Goal: Information Seeking & Learning: Find specific fact

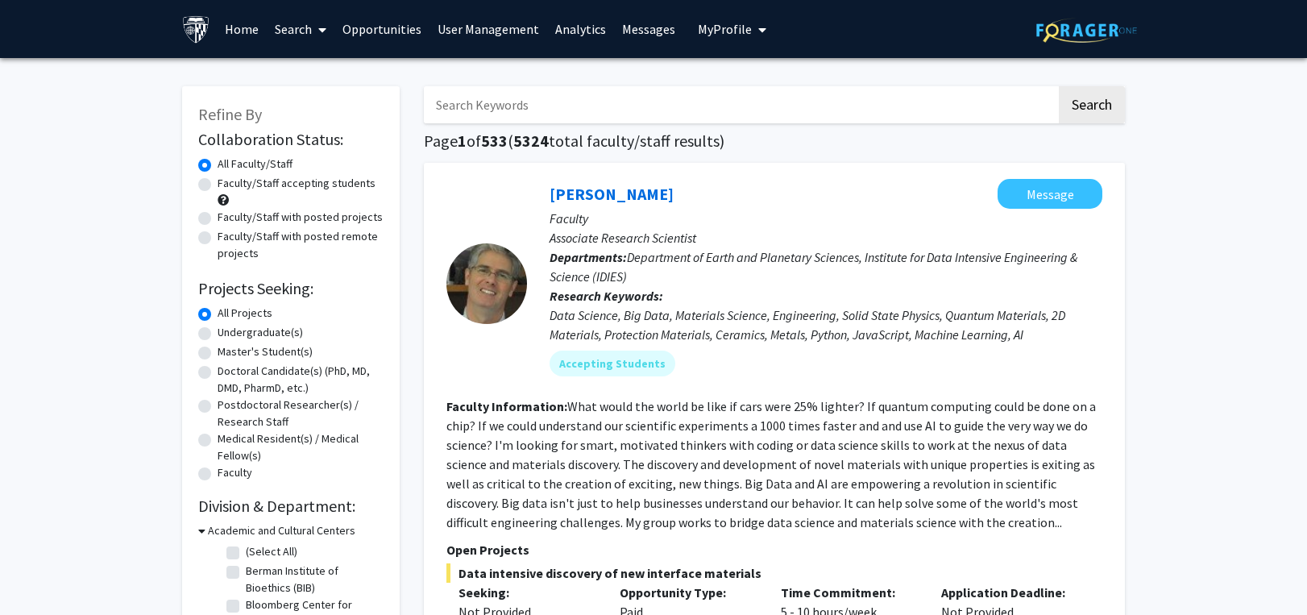
click at [458, 99] on input "Search Keywords" at bounding box center [740, 104] width 633 height 37
type input "ECMO"
click at [1059, 86] on button "Search" at bounding box center [1092, 104] width 66 height 37
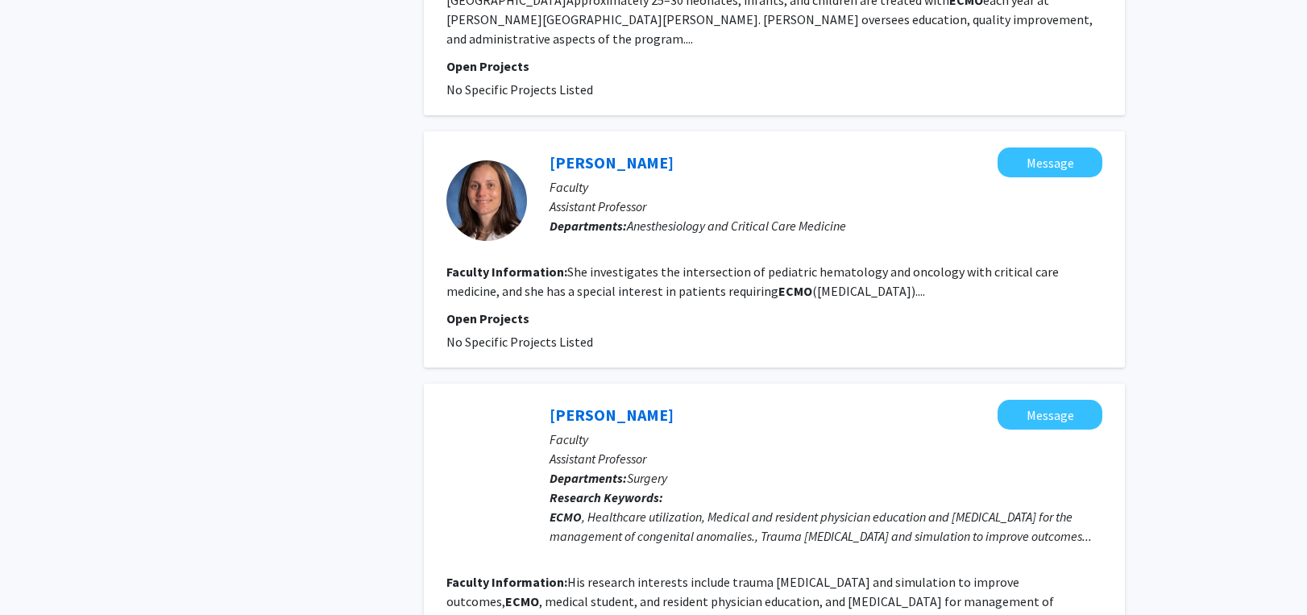
scroll to position [2015, 0]
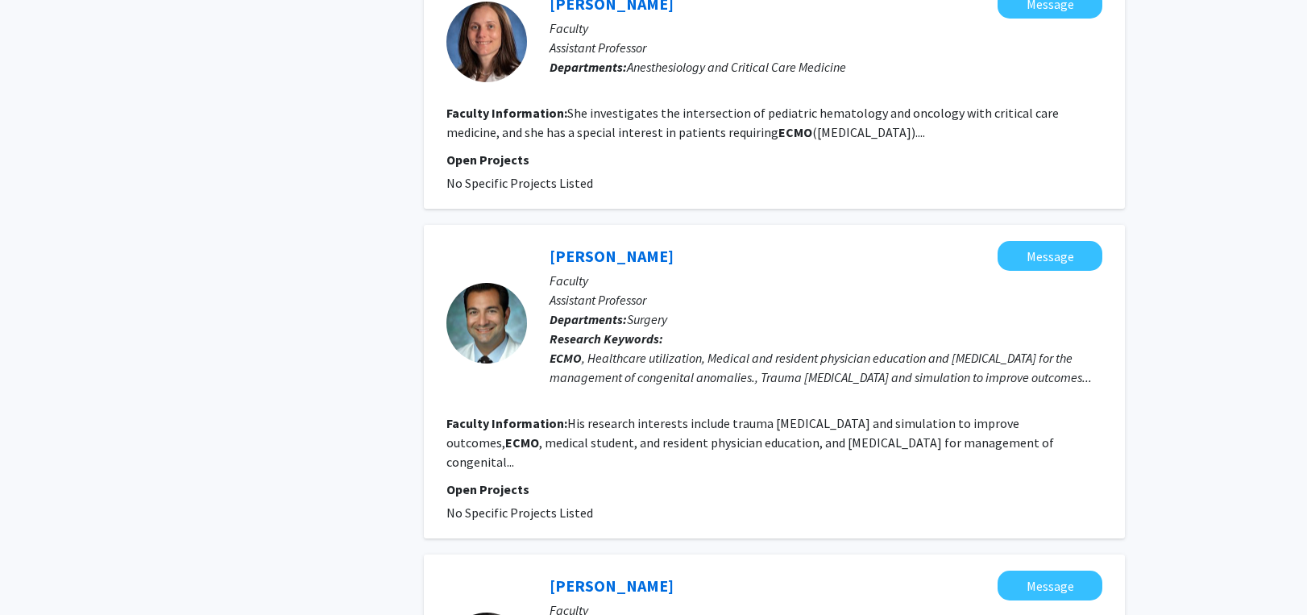
drag, startPoint x: 536, startPoint y: 214, endPoint x: 666, endPoint y: 211, distance: 129.8
click at [666, 241] on div "[PERSON_NAME] Message Faculty Assistant Professor Departments: Surgery Research…" at bounding box center [815, 323] width 576 height 164
copy link "[PERSON_NAME]"
click at [587, 246] on link "[PERSON_NAME]" at bounding box center [612, 256] width 124 height 20
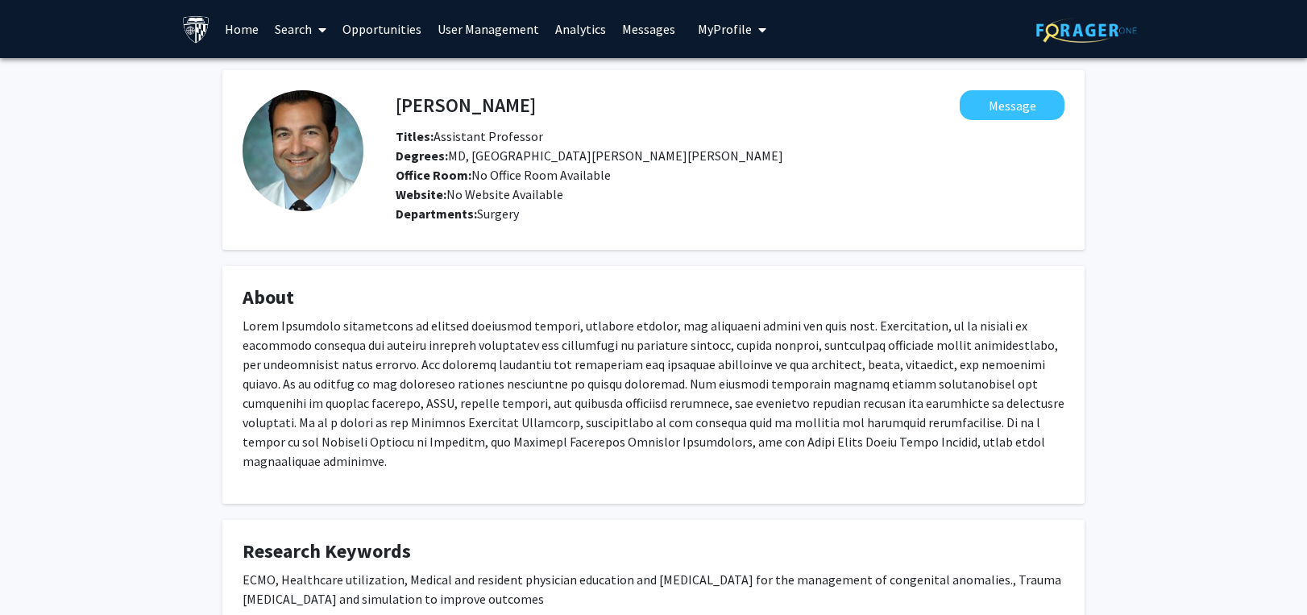
drag, startPoint x: 240, startPoint y: 555, endPoint x: 578, endPoint y: 576, distance: 338.3
click at [578, 576] on fg-card "Research Keywords ECMO, Healthcare utilization, Medical and resident physician …" at bounding box center [653, 581] width 862 height 122
copy p "ECMO, Healthcare utilization, Medical and resident physician education and [MED…"
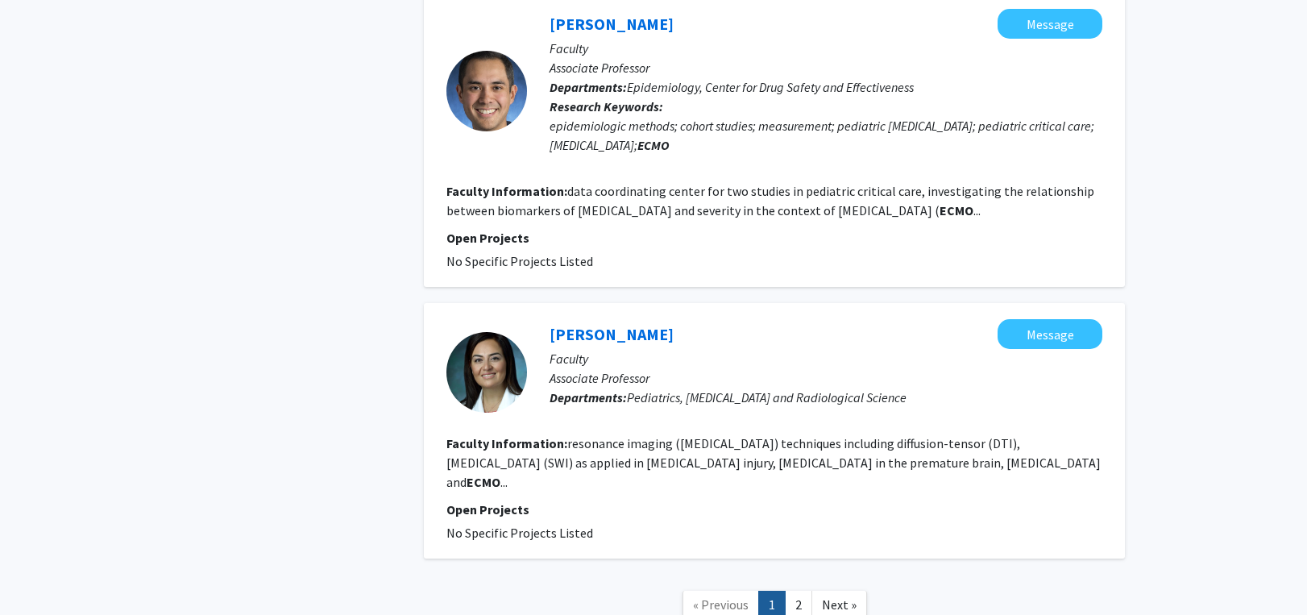
scroll to position [2579, 0]
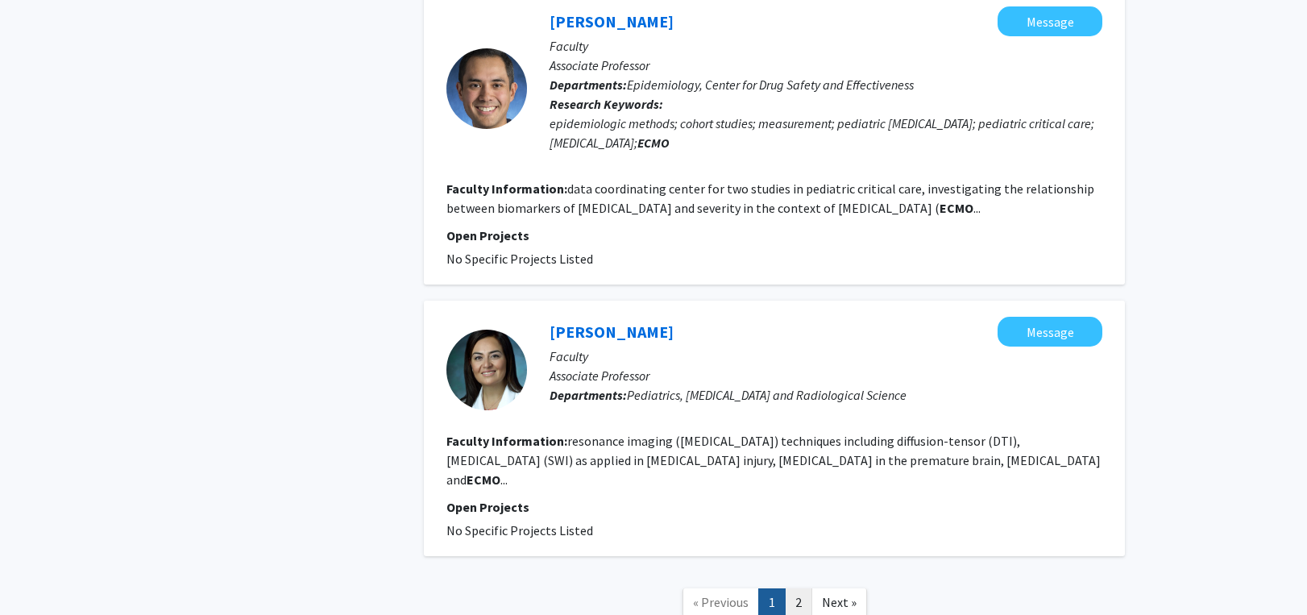
click at [805, 588] on link "2" at bounding box center [798, 602] width 27 height 28
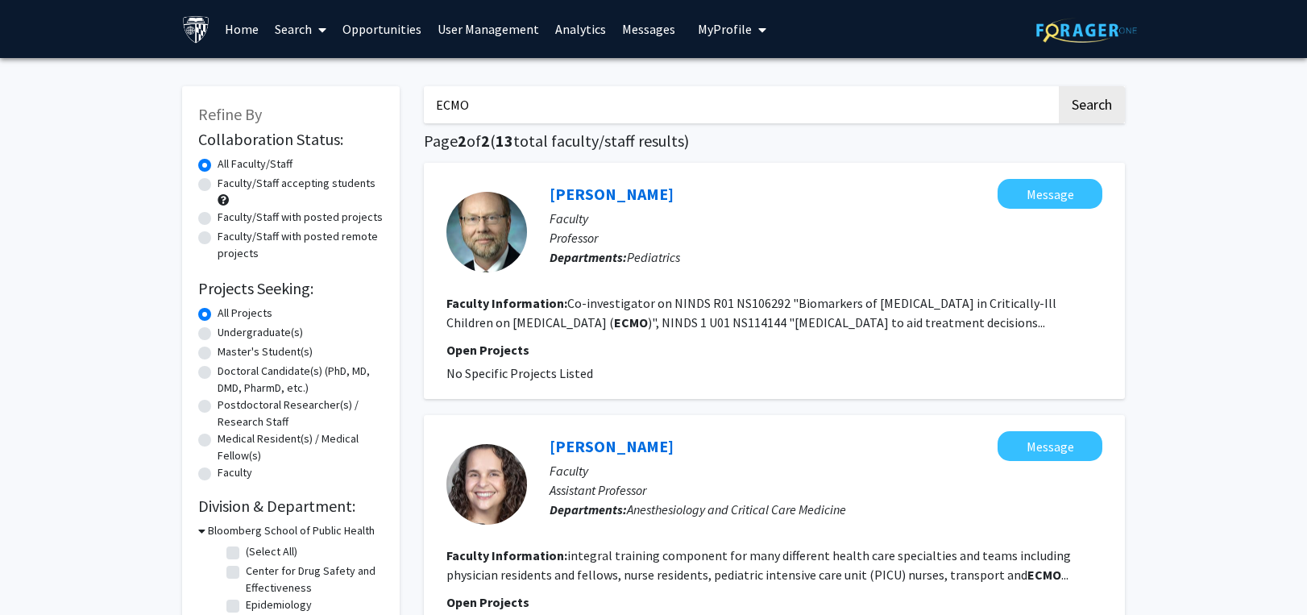
drag, startPoint x: 491, startPoint y: 98, endPoint x: 356, endPoint y: 107, distance: 135.0
click at [356, 107] on div "Refine By Collaboration Status: Collaboration Status All Faculty/Staff Collabor…" at bounding box center [653, 543] width 967 height 946
click at [1059, 86] on button "Search" at bounding box center [1092, 104] width 66 height 37
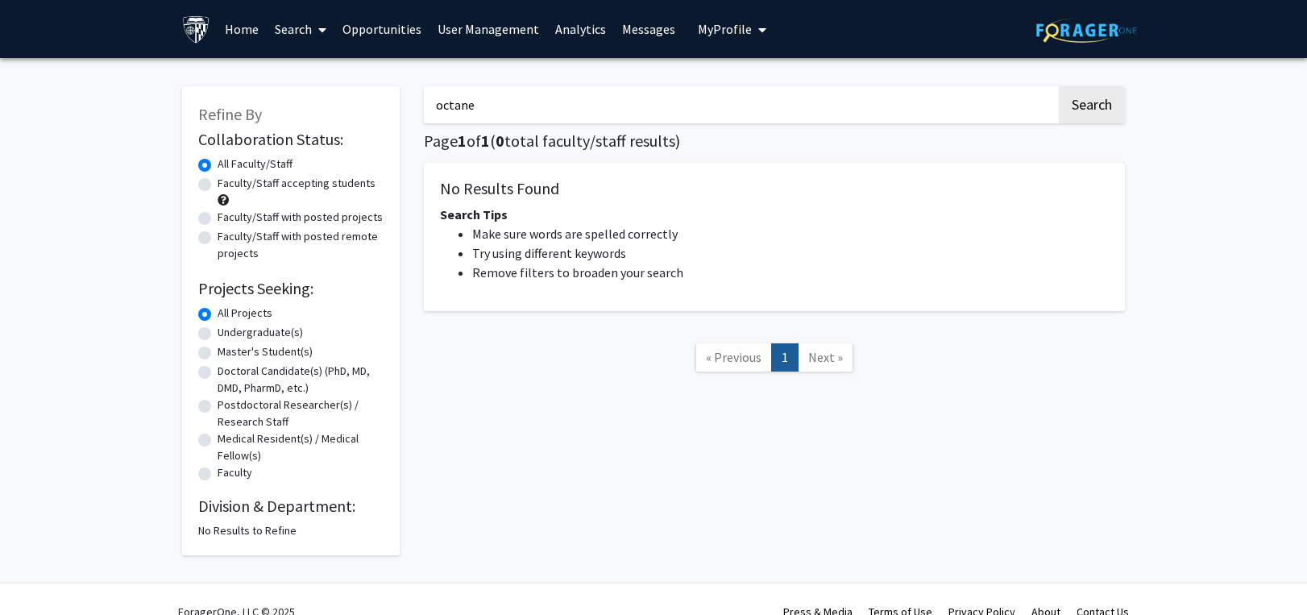
drag, startPoint x: 488, startPoint y: 105, endPoint x: 415, endPoint y: 104, distance: 73.4
click at [314, 105] on div "Refine By Collaboration Status: Collaboration Status All Faculty/Staff Collabor…" at bounding box center [653, 312] width 967 height 485
paste input "[PERSON_NAME]"
type input "[PERSON_NAME]"
click at [1112, 91] on button "Search" at bounding box center [1092, 104] width 66 height 37
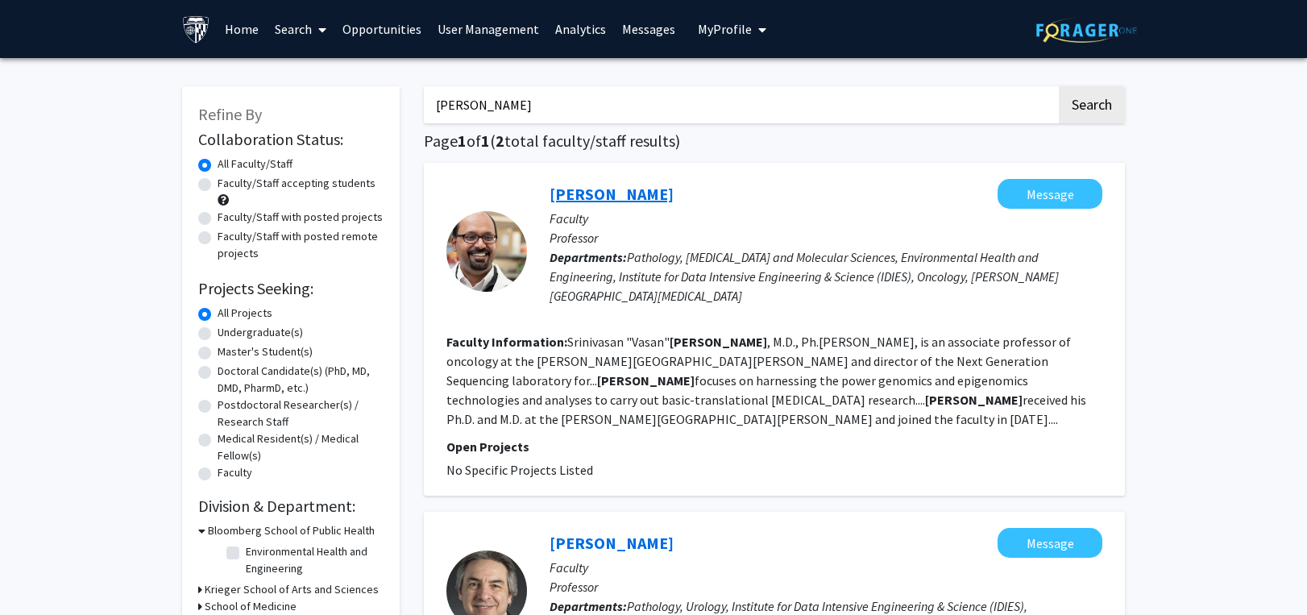
click at [657, 194] on link "[PERSON_NAME]" at bounding box center [612, 194] width 124 height 20
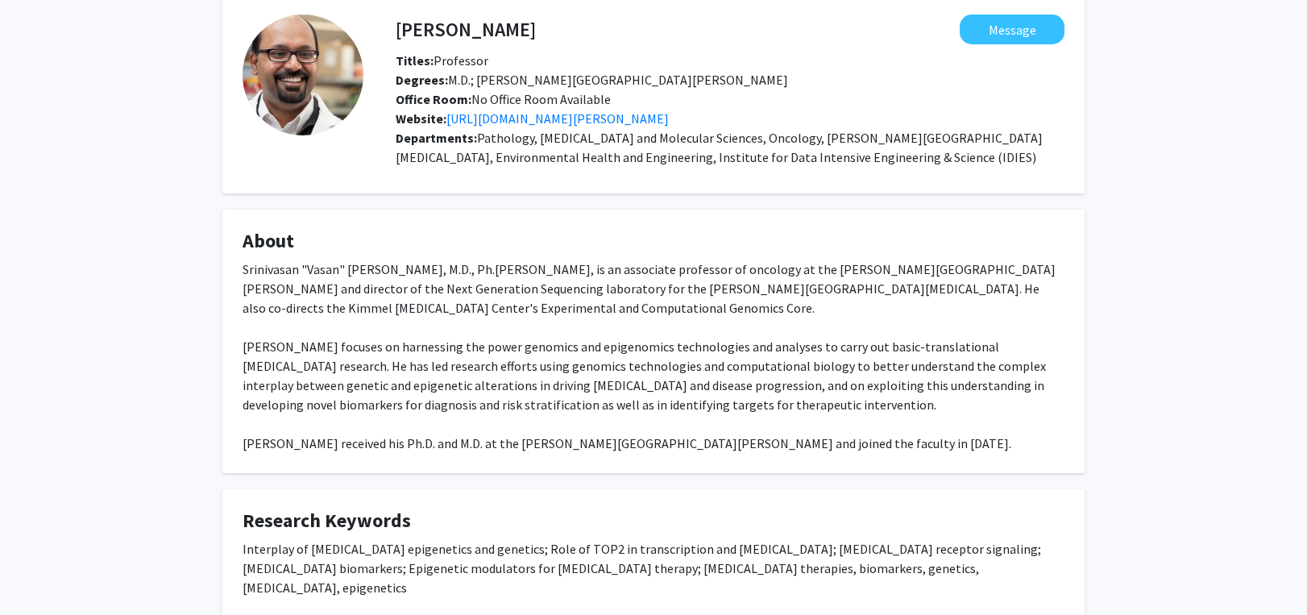
scroll to position [242, 0]
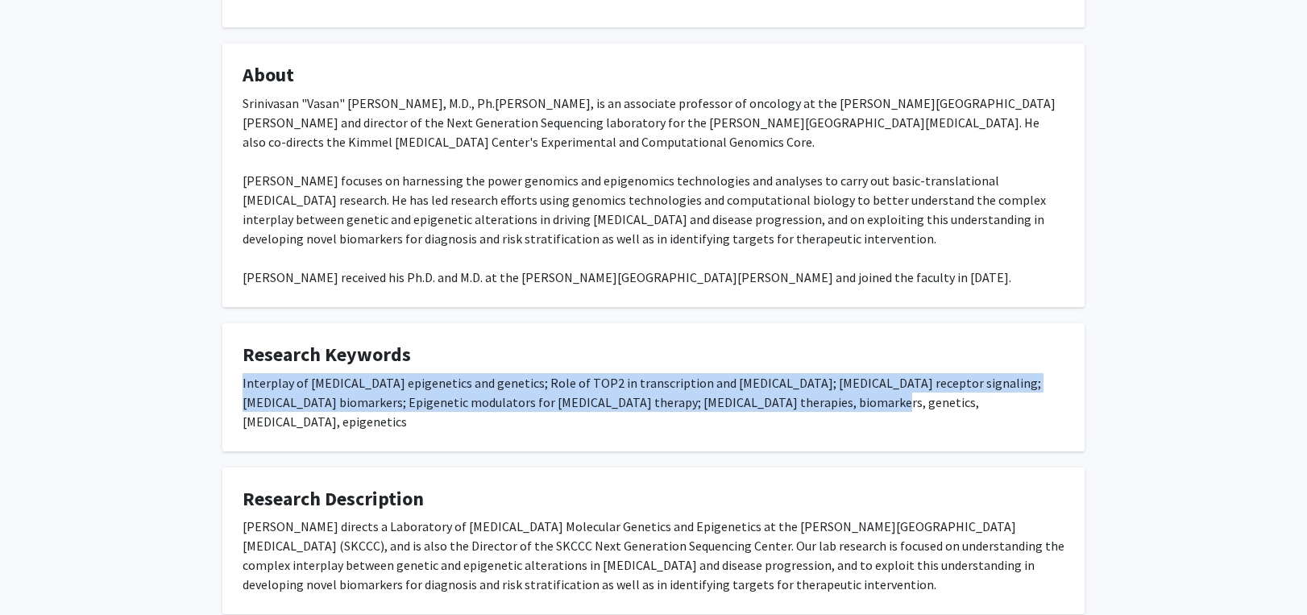
drag, startPoint x: 242, startPoint y: 381, endPoint x: 825, endPoint y: 398, distance: 583.8
click at [825, 398] on fg-card "Research Keywords Interplay of [MEDICAL_DATA] epigenetics and genetics; Role of…" at bounding box center [653, 387] width 862 height 128
copy div "Interplay of [MEDICAL_DATA] epigenetics and genetics; Role of TOP2 in transcrip…"
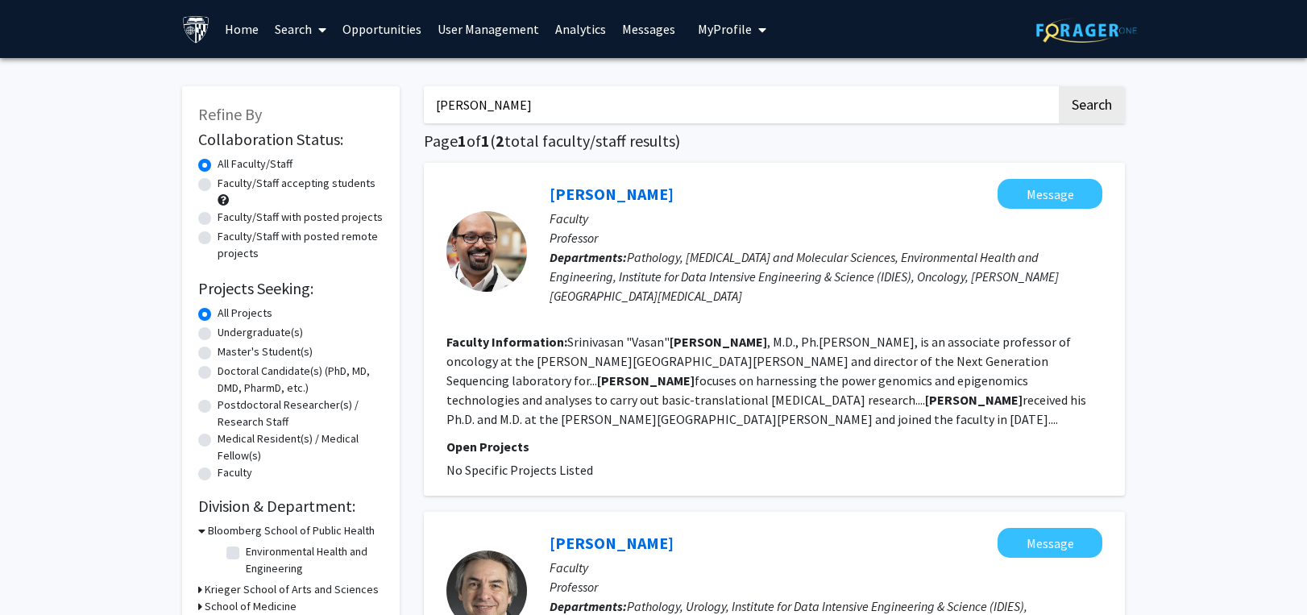
drag, startPoint x: 558, startPoint y: 106, endPoint x: 247, endPoint y: 108, distance: 310.3
click at [247, 108] on div "Refine By Collaboration Status: Collaboration Status All Faculty/Staff Collabor…" at bounding box center [653, 465] width 967 height 791
paste input "[PERSON_NAME]"
type input "[PERSON_NAME]"
click at [1086, 115] on button "Search" at bounding box center [1092, 104] width 66 height 37
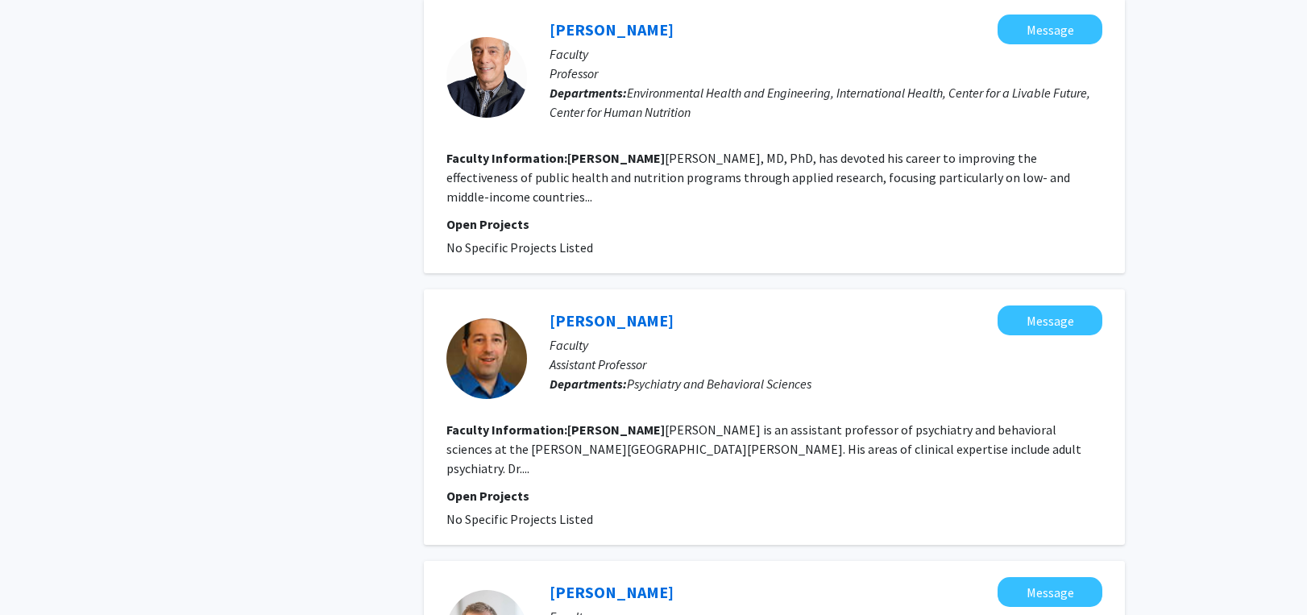
scroll to position [1209, 0]
